Goal: Task Accomplishment & Management: Use online tool/utility

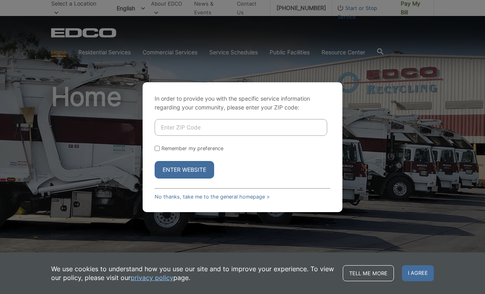
click at [180, 130] on input "Enter ZIP Code" at bounding box center [241, 127] width 173 height 17
type input "92118"
click at [179, 173] on button "Enter Website" at bounding box center [185, 170] width 60 height 18
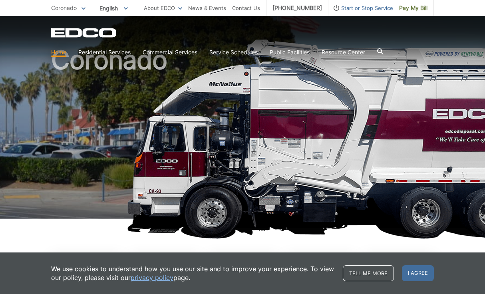
scroll to position [48, 0]
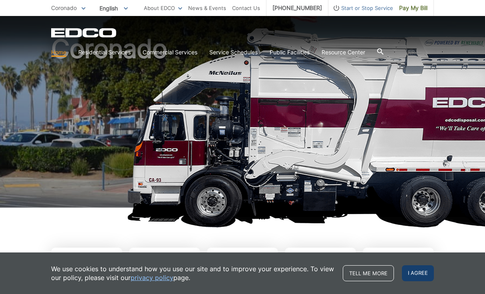
click at [417, 272] on span "I agree" at bounding box center [418, 273] width 32 height 16
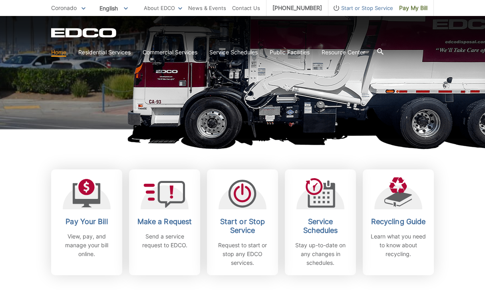
scroll to position [128, 0]
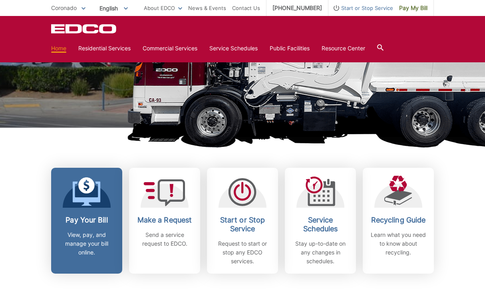
click at [88, 209] on link "Pay Your Bill View, pay, and manage your bill online." at bounding box center [86, 221] width 71 height 106
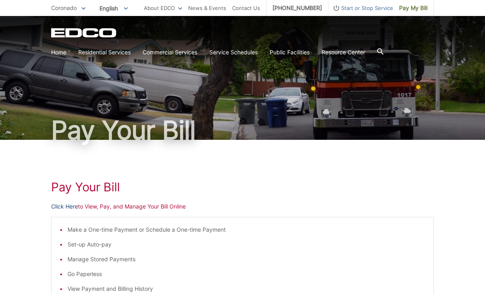
click at [70, 208] on link "Click Here" at bounding box center [64, 206] width 27 height 9
